Goal: Navigation & Orientation: Find specific page/section

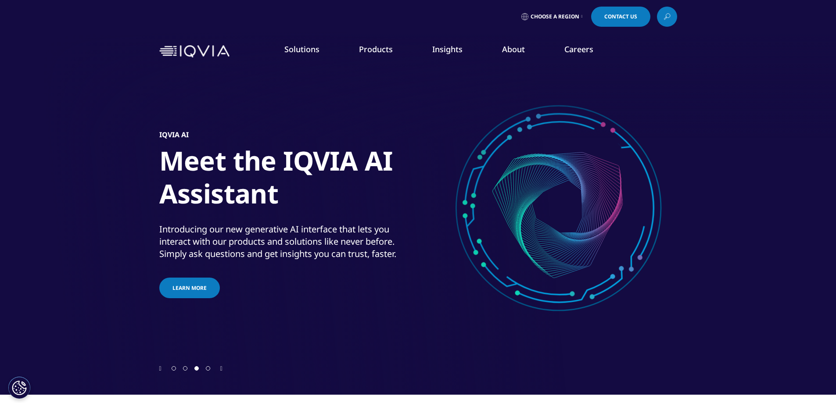
click at [581, 15] on icon at bounding box center [581, 17] width 1 height 4
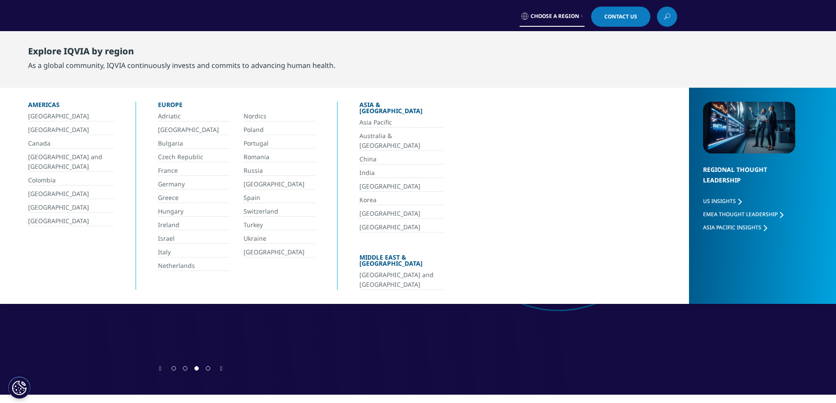
click at [460, 12] on div "Choose a Region Contact Us" at bounding box center [418, 17] width 518 height 20
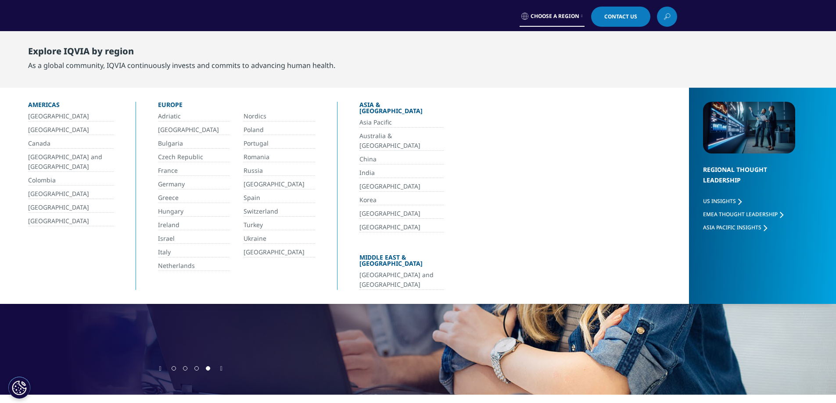
click at [245, 30] on div "Choose a Region Contact Us" at bounding box center [418, 16] width 836 height 33
click at [240, 20] on div "Choose a Region Contact Us" at bounding box center [418, 17] width 518 height 20
click at [346, 14] on div "Choose a Region Contact Us" at bounding box center [418, 17] width 518 height 20
click at [348, 16] on div "Choose a Region Contact Us" at bounding box center [418, 17] width 518 height 20
